Goal: Information Seeking & Learning: Learn about a topic

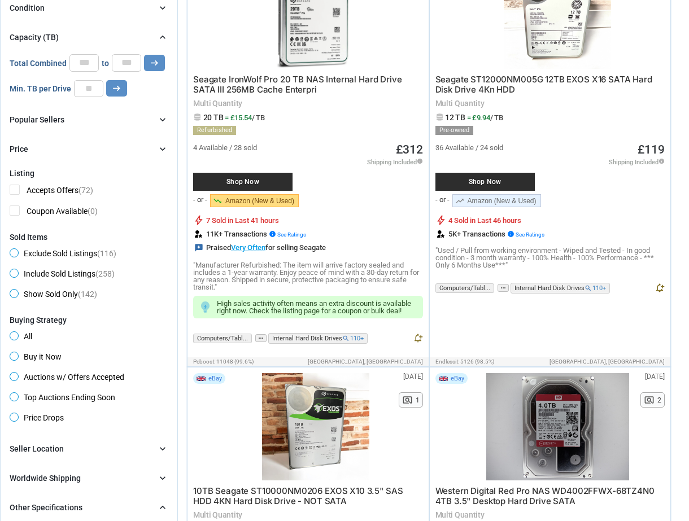
scroll to position [395, 0]
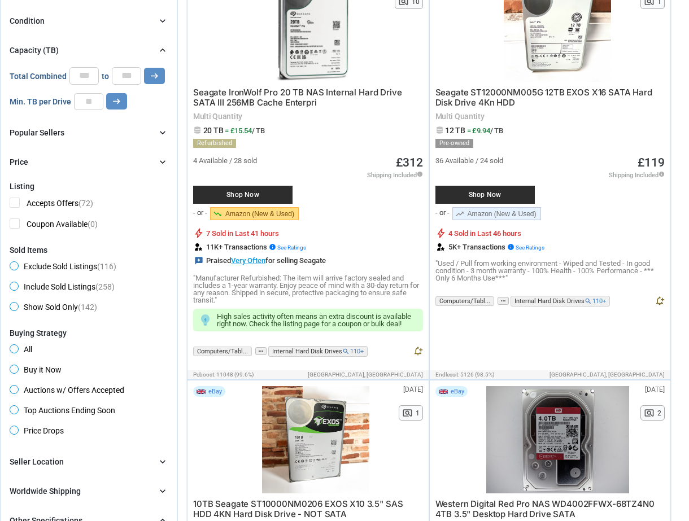
click at [53, 127] on div "Popular Sellers" at bounding box center [37, 132] width 55 height 11
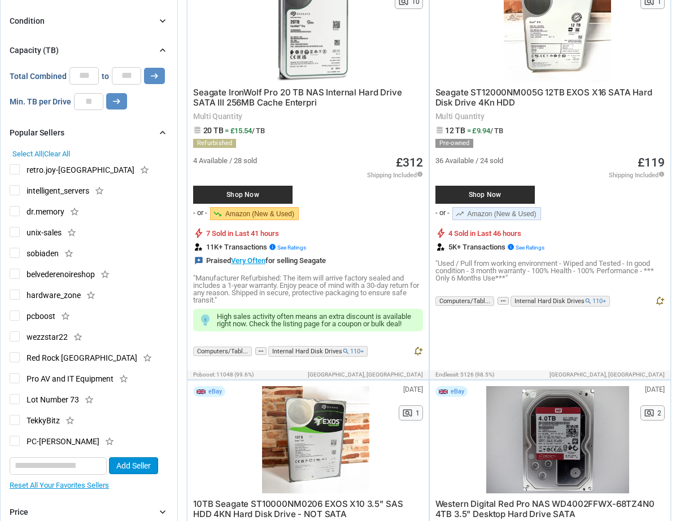
scroll to position [205, 0]
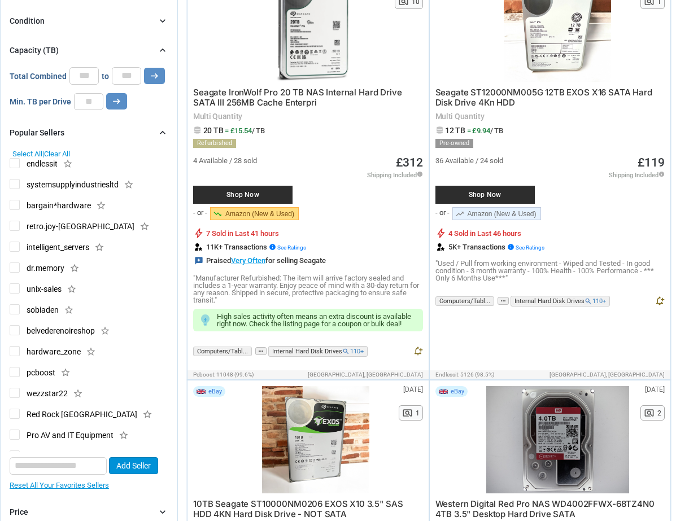
click at [22, 150] on span "Select All" at bounding box center [27, 154] width 30 height 8
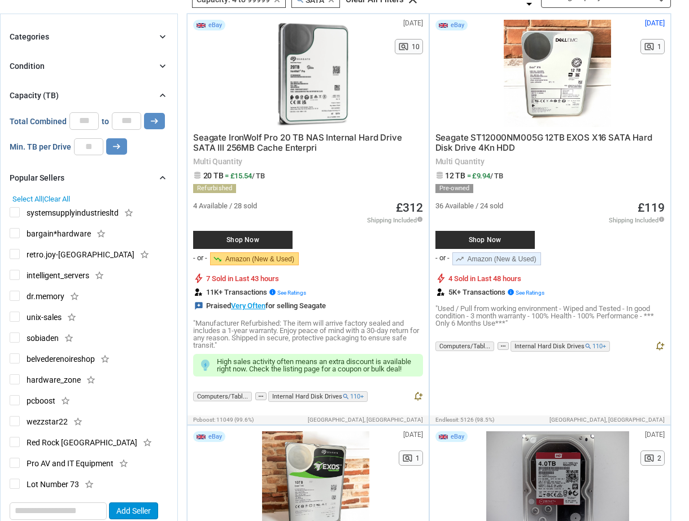
scroll to position [226, 0]
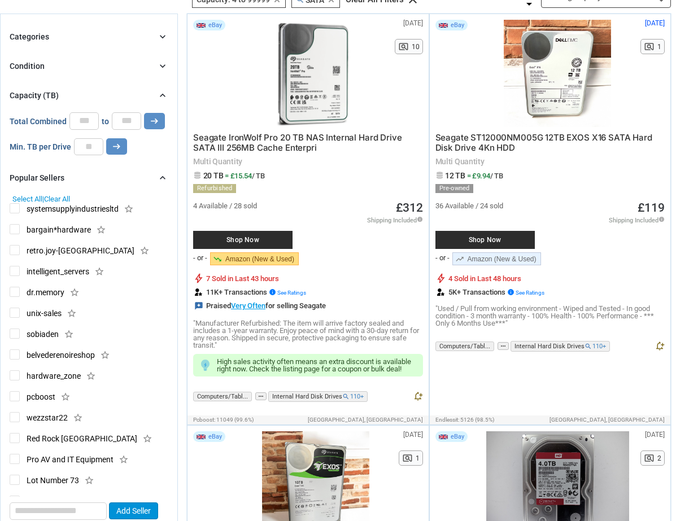
click at [12, 412] on span "wezzstar22" at bounding box center [39, 419] width 58 height 14
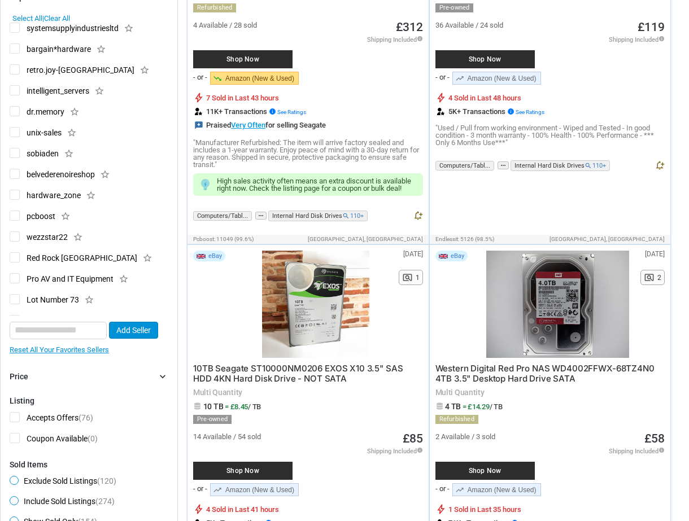
scroll to position [418, 0]
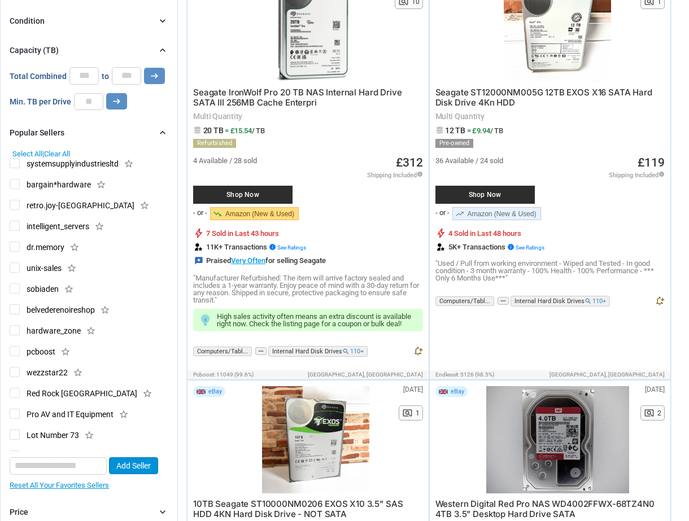
click at [15, 388] on span "Red Rock [GEOGRAPHIC_DATA]" at bounding box center [74, 395] width 128 height 14
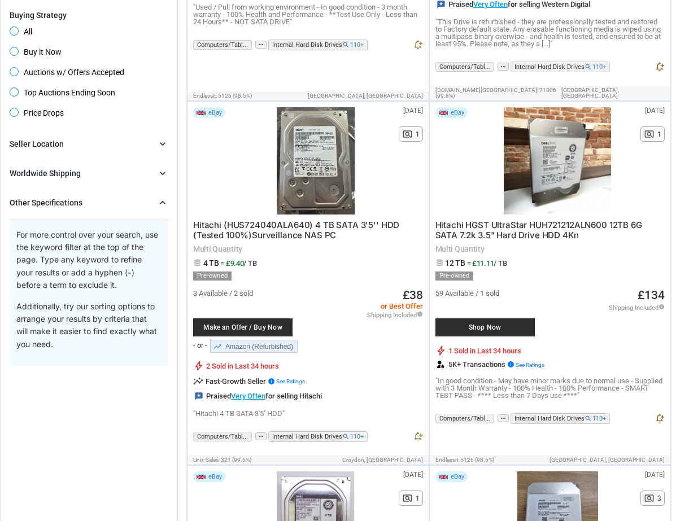
scroll to position [1073, 0]
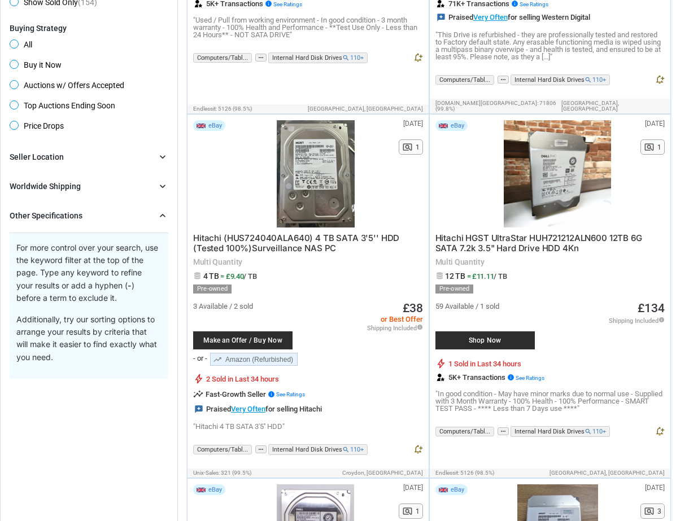
drag, startPoint x: 272, startPoint y: 178, endPoint x: 272, endPoint y: 185, distance: 6.8
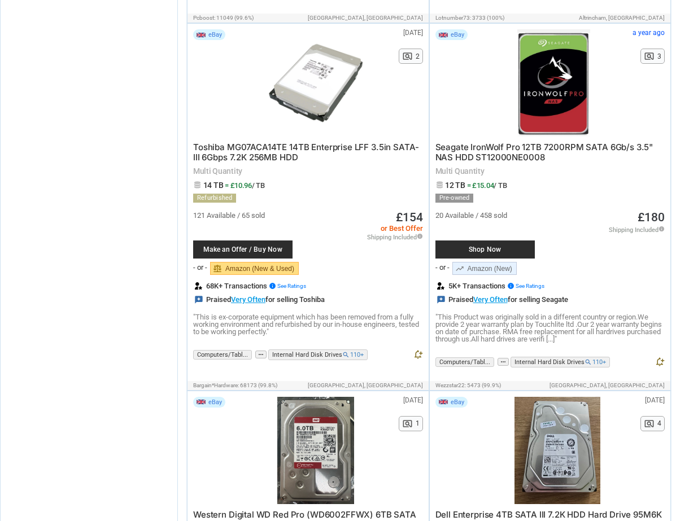
scroll to position [0, 0]
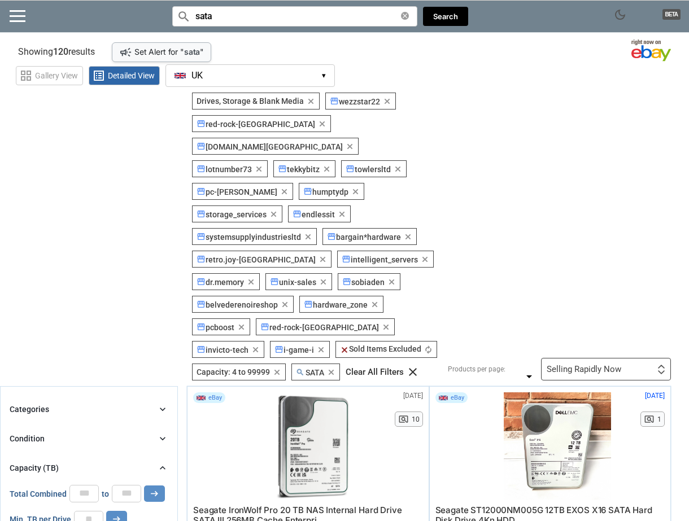
drag, startPoint x: 159, startPoint y: 301, endPoint x: 76, endPoint y: 63, distance: 252.0
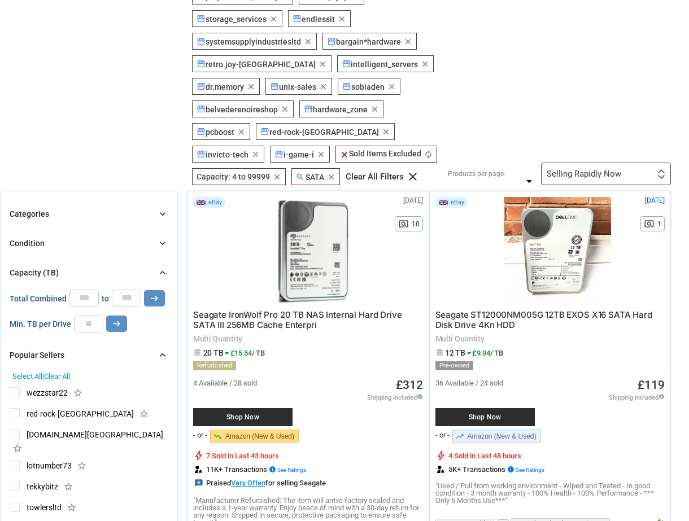
scroll to position [339, 0]
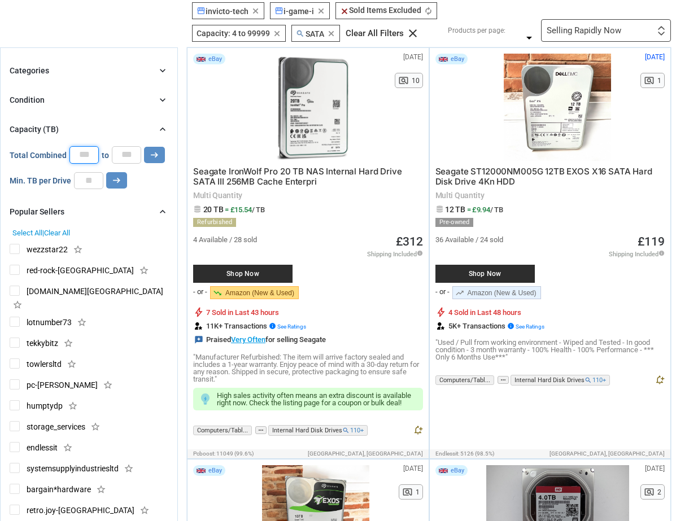
drag, startPoint x: 85, startPoint y: 112, endPoint x: 60, endPoint y: 104, distance: 25.5
click at [60, 146] on div "Total Combined * to ***** arrow_right_alt" at bounding box center [87, 154] width 155 height 17
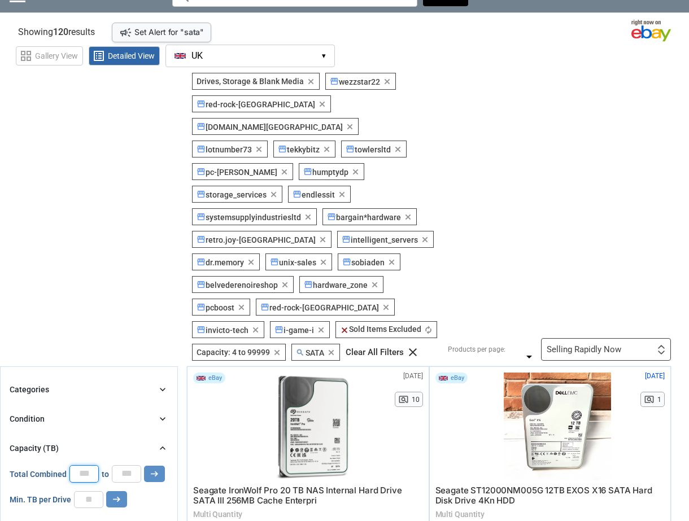
scroll to position [0, 0]
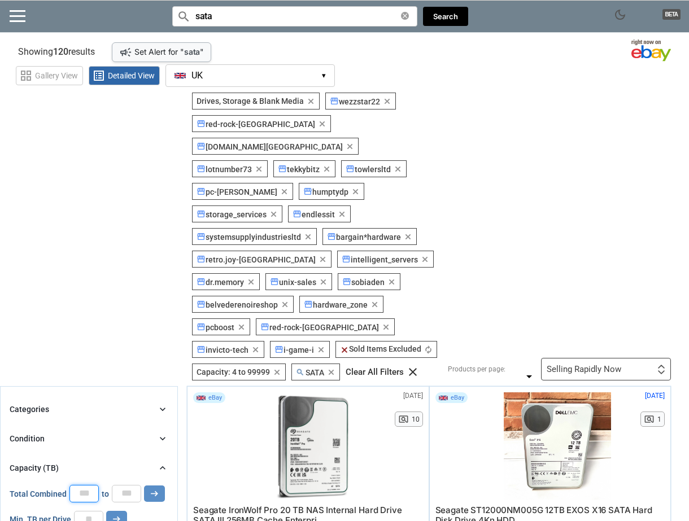
type input "**"
click at [104, 146] on section "See all types of deals we can find for you! All Listings All Deal Potentials AI…" at bounding box center [344, 237] width 689 height 288
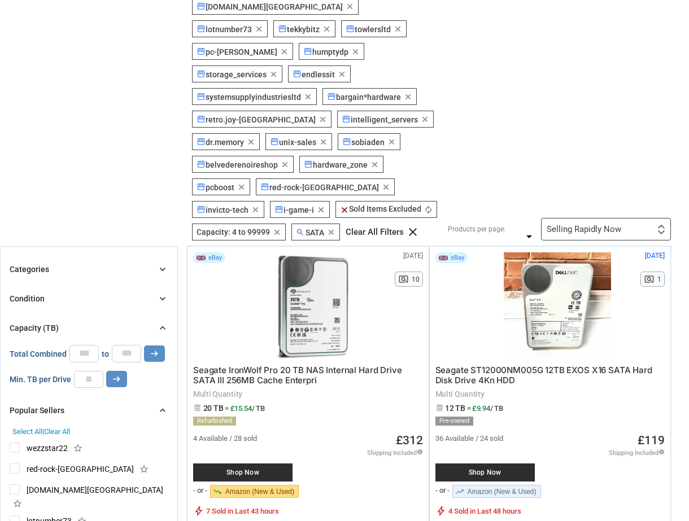
scroll to position [282, 0]
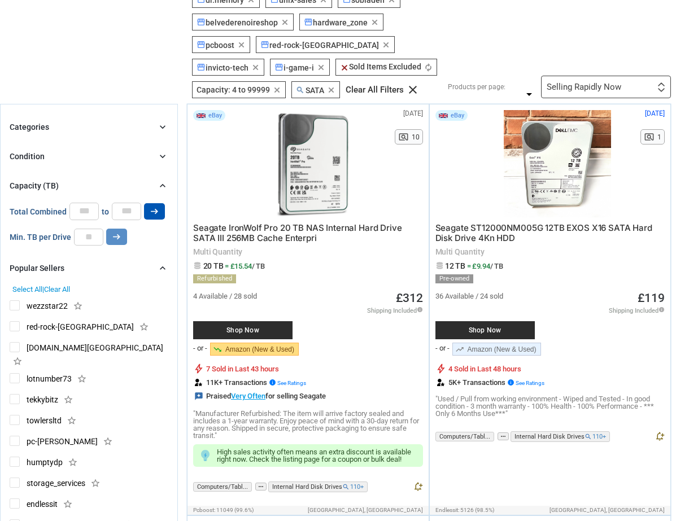
click at [161, 203] on button "arrow_right_alt" at bounding box center [154, 211] width 21 height 16
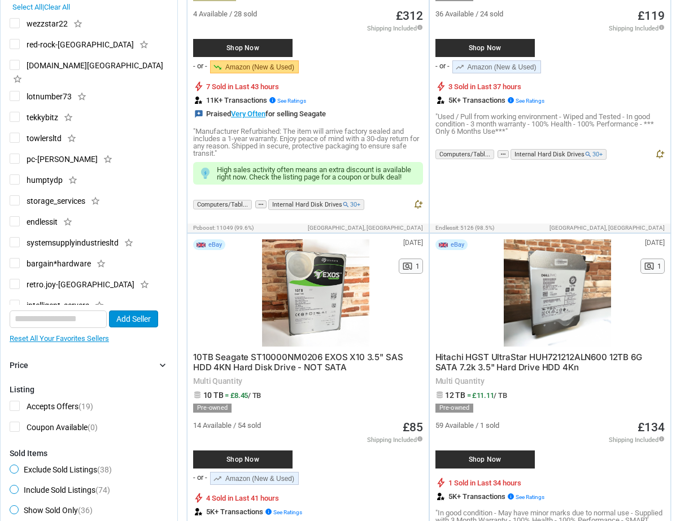
scroll to position [621, 0]
